Goal: Information Seeking & Learning: Learn about a topic

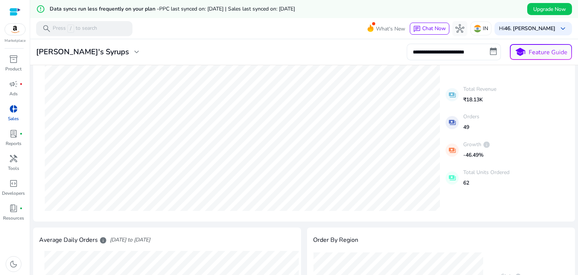
scroll to position [79, 0]
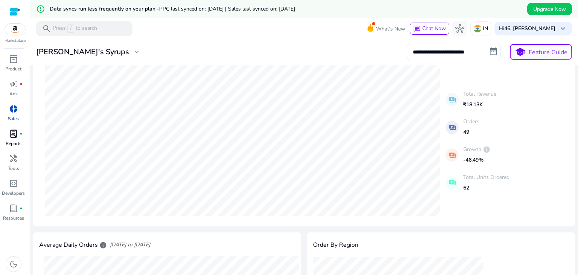
click at [11, 136] on span "lab_profile" at bounding box center [13, 133] width 9 height 9
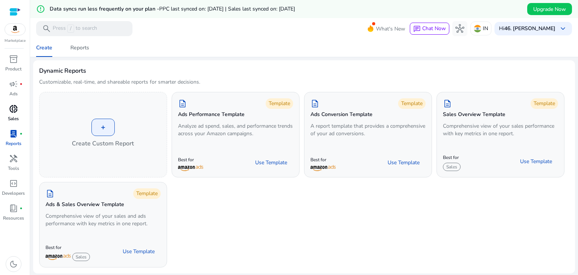
click at [16, 109] on span "donut_small" at bounding box center [13, 108] width 9 height 9
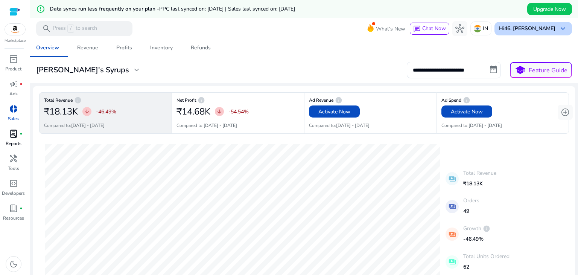
click at [545, 29] on b "46. [PERSON_NAME]" at bounding box center [529, 28] width 51 height 7
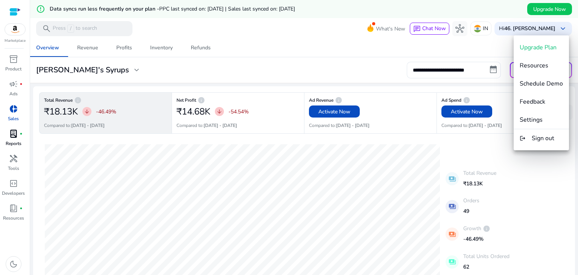
click at [361, 52] on div at bounding box center [289, 137] width 578 height 275
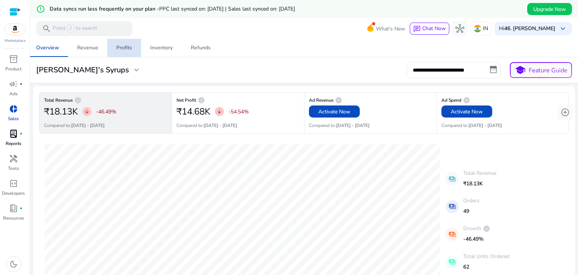
click at [123, 47] on div "Profits" at bounding box center [124, 47] width 16 height 5
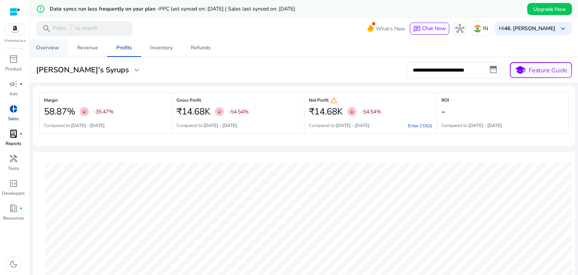
click at [51, 45] on div "Overview" at bounding box center [47, 47] width 23 height 5
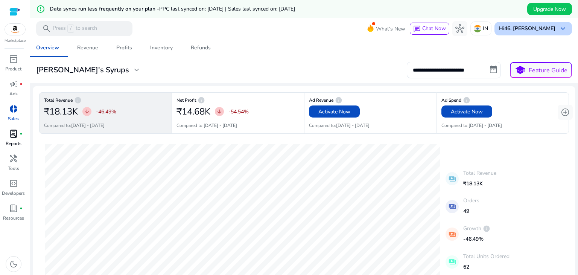
click at [520, 27] on b "46. [PERSON_NAME]" at bounding box center [529, 28] width 51 height 7
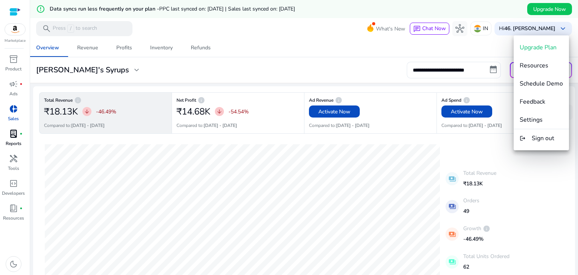
click at [521, 29] on div at bounding box center [289, 137] width 578 height 275
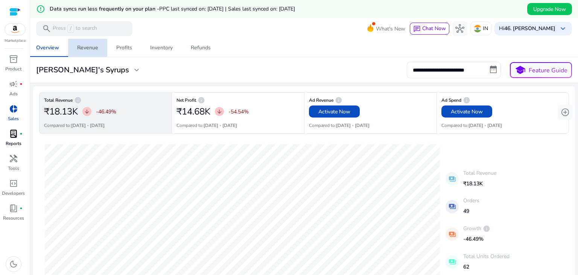
click at [75, 46] on link "Revenue" at bounding box center [87, 48] width 39 height 18
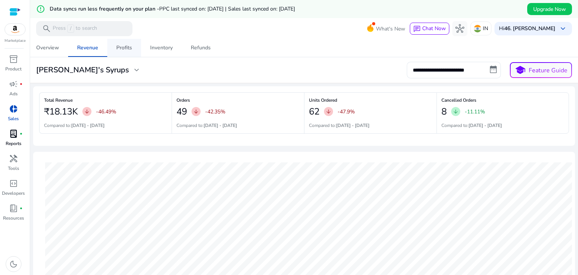
click at [127, 45] on div "Profits" at bounding box center [124, 47] width 16 height 5
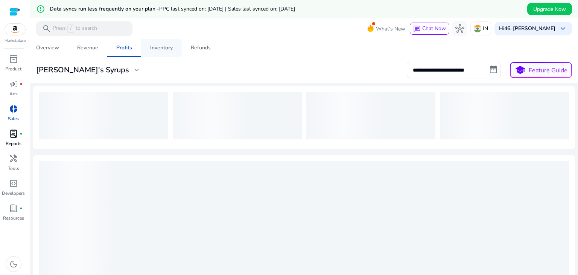
click at [153, 47] on div "Inventory" at bounding box center [161, 47] width 23 height 5
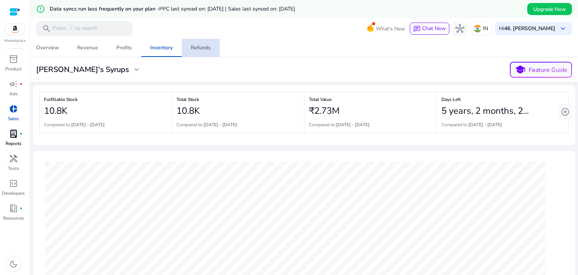
click at [196, 50] on div "Refunds" at bounding box center [201, 47] width 20 height 5
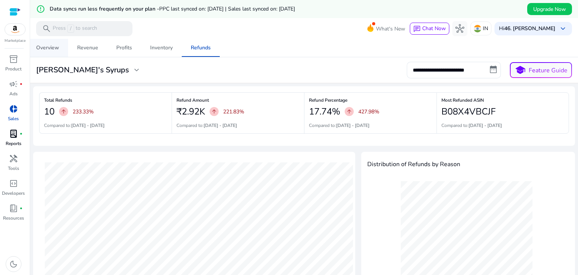
click at [44, 45] on div "Overview" at bounding box center [47, 47] width 23 height 5
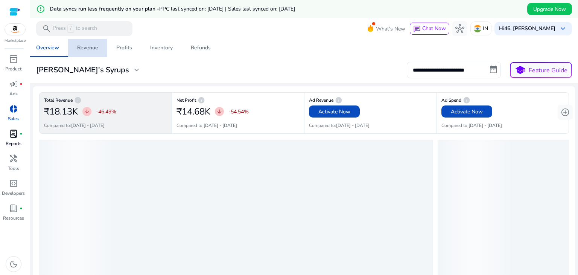
click at [95, 47] on div "Revenue" at bounding box center [87, 47] width 21 height 5
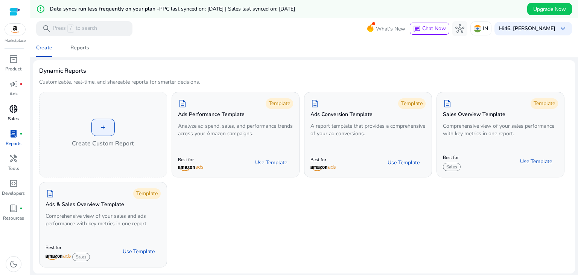
click at [10, 112] on span "donut_small" at bounding box center [13, 108] width 9 height 9
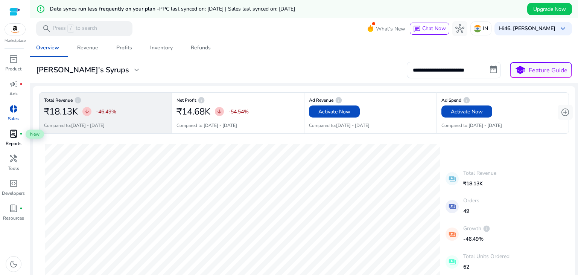
click at [12, 137] on span "lab_profile" at bounding box center [13, 133] width 9 height 9
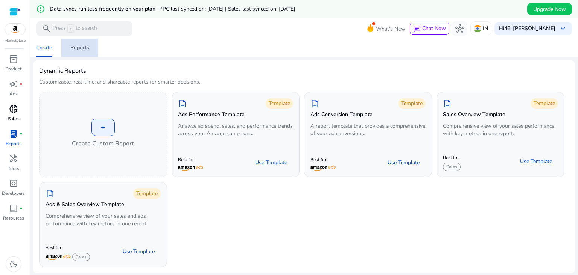
click at [83, 47] on div "Reports" at bounding box center [79, 47] width 19 height 5
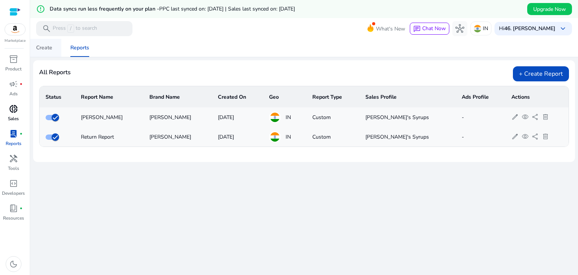
click at [43, 45] on div "Create" at bounding box center [44, 47] width 16 height 5
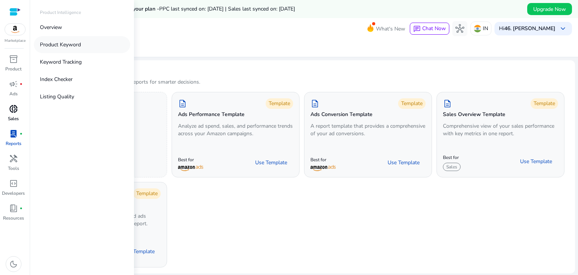
click at [45, 44] on p "Product Keyword" at bounding box center [60, 45] width 41 height 8
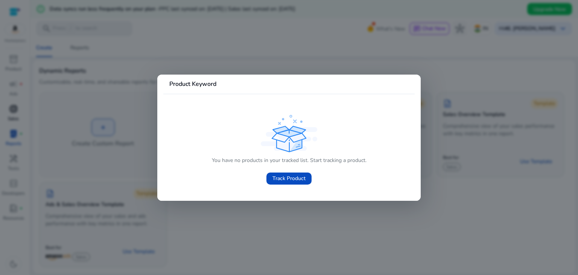
click at [246, 62] on div at bounding box center [289, 137] width 578 height 275
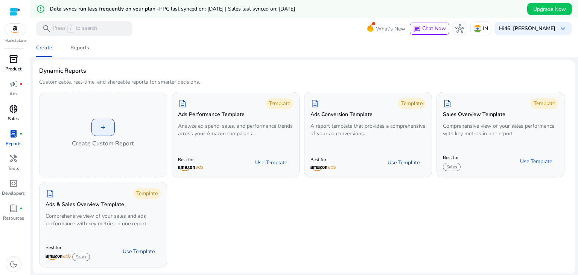
click at [10, 64] on span "inventory_2" at bounding box center [13, 59] width 9 height 9
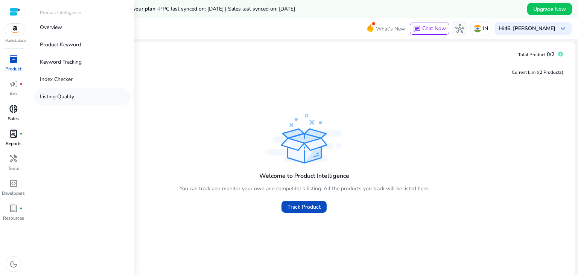
click at [65, 99] on p "Listing Quality" at bounding box center [57, 97] width 34 height 8
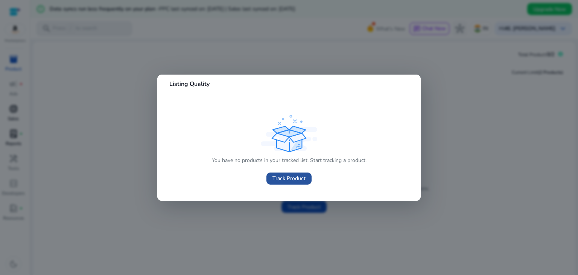
click at [285, 177] on span "Track Product" at bounding box center [289, 178] width 33 height 8
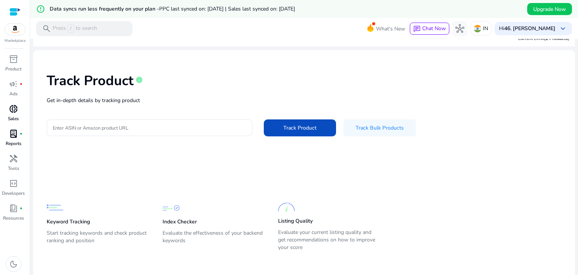
scroll to position [18, 0]
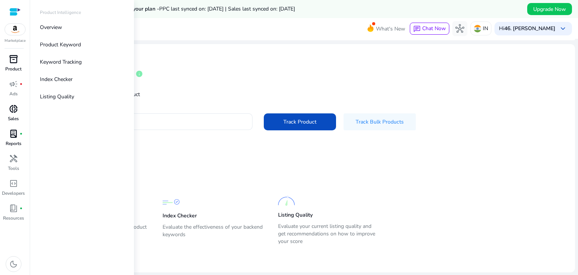
click at [5, 58] on div "inventory_2" at bounding box center [13, 59] width 21 height 12
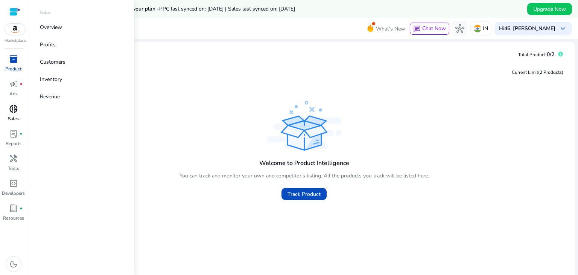
click at [13, 108] on span "donut_small" at bounding box center [13, 108] width 9 height 9
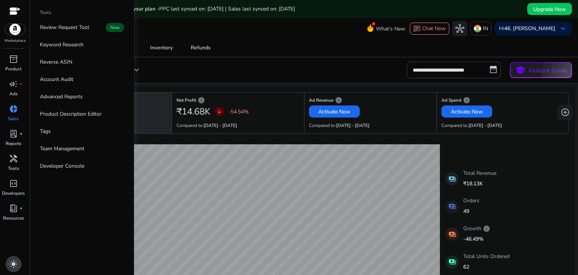
click at [12, 264] on span "light_mode" at bounding box center [13, 263] width 9 height 9
